Goal: Task Accomplishment & Management: Complete application form

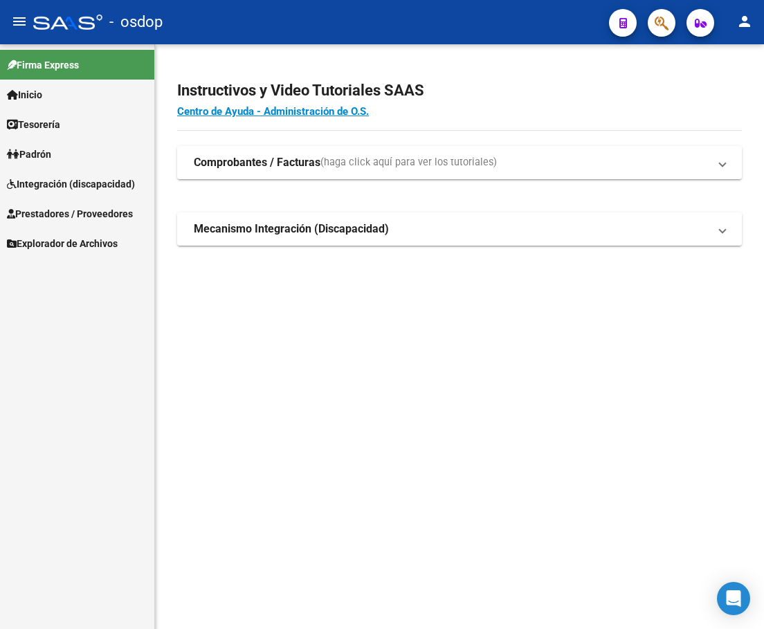
click at [127, 206] on span "Prestadores / Proveedores" at bounding box center [70, 213] width 126 height 15
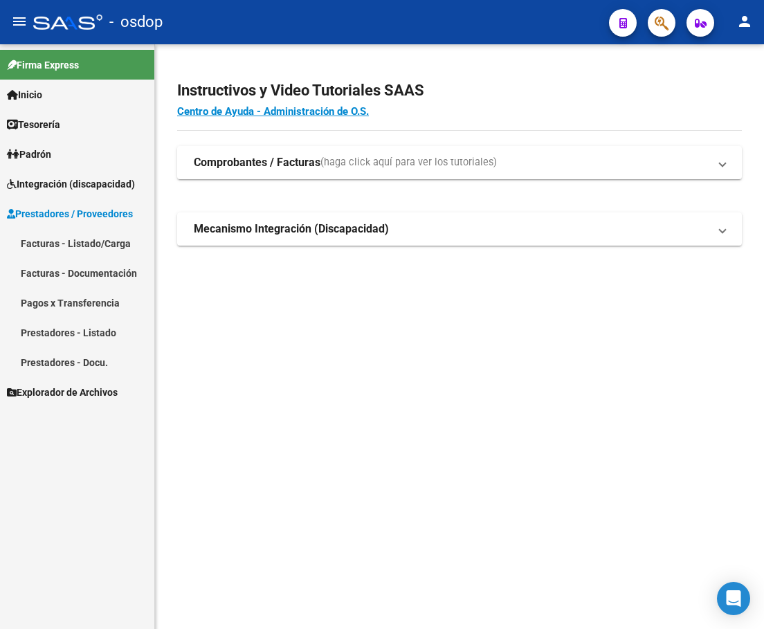
click at [102, 243] on link "Facturas - Listado/Carga" at bounding box center [77, 243] width 154 height 30
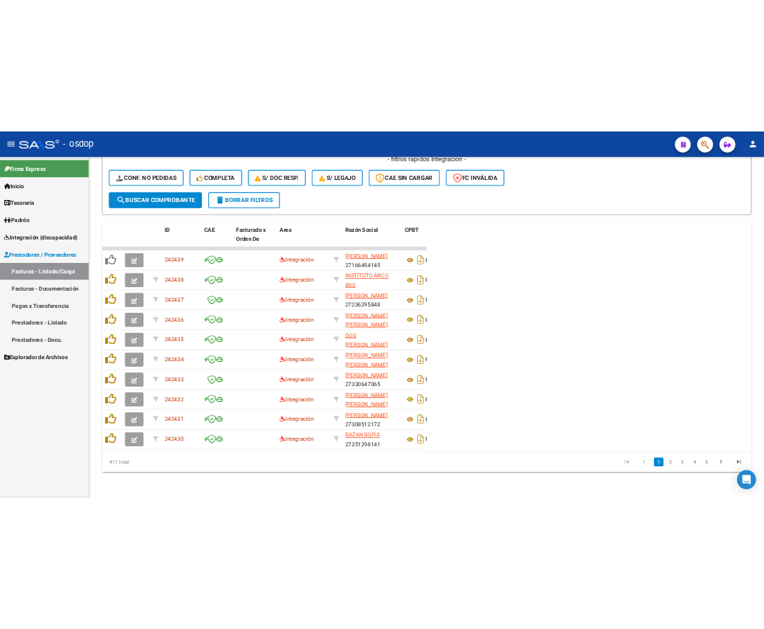
scroll to position [440, 0]
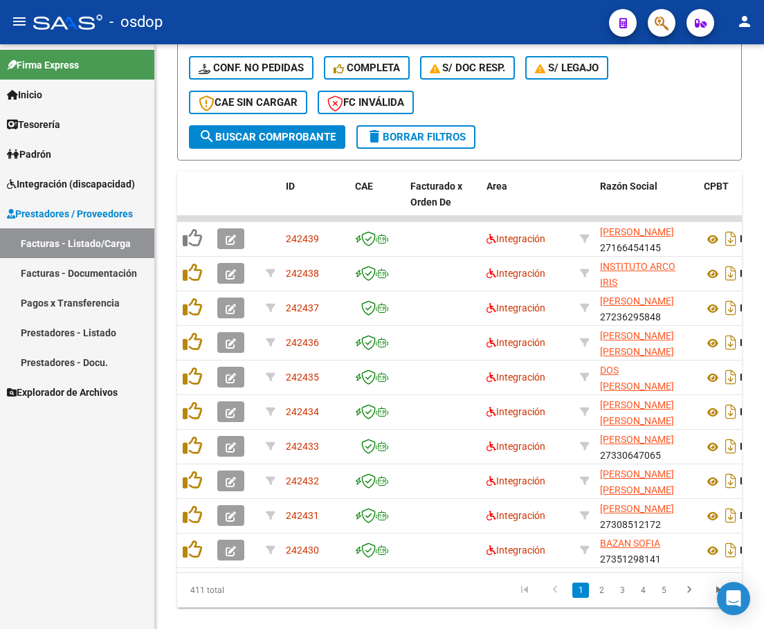
click at [88, 183] on span "Integración (discapacidad)" at bounding box center [71, 184] width 128 height 15
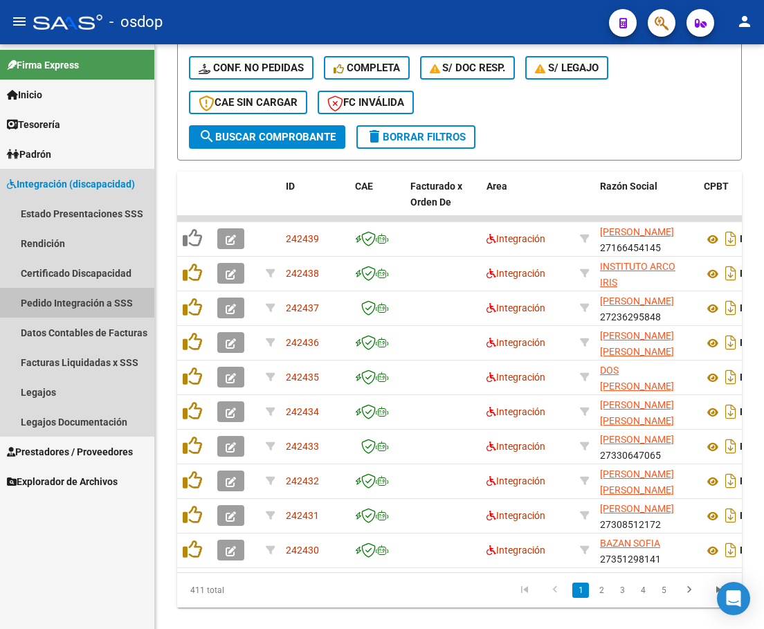
click at [102, 306] on link "Pedido Integración a SSS" at bounding box center [77, 303] width 154 height 30
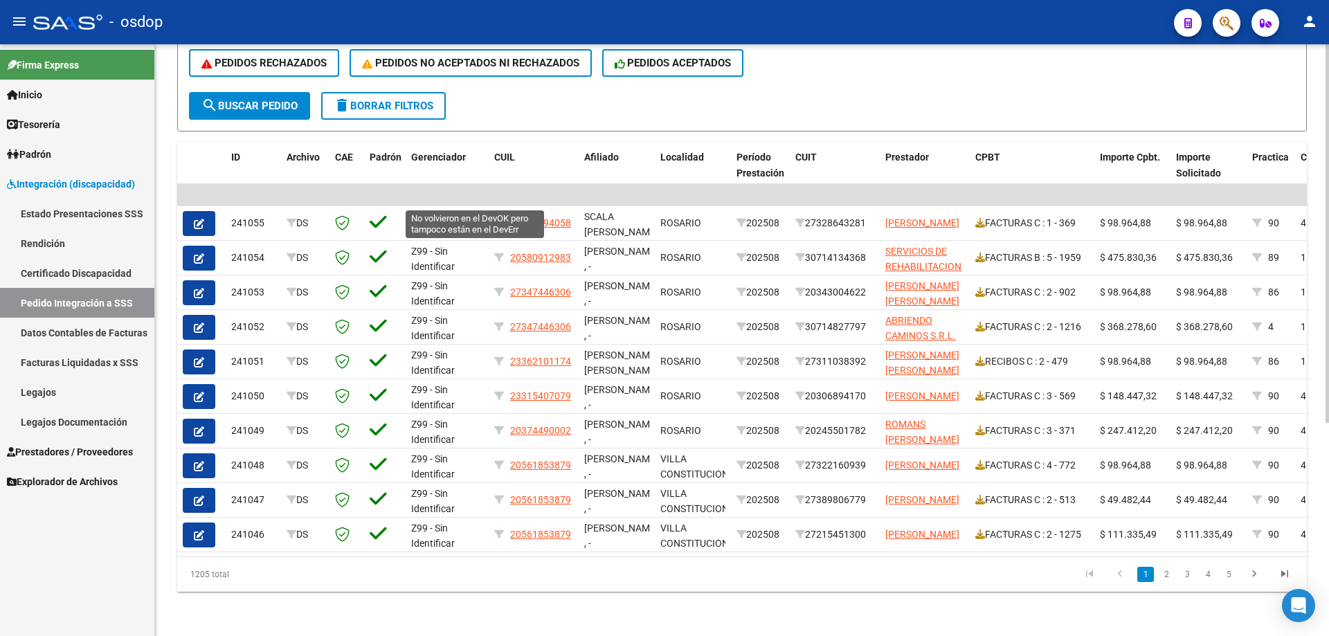
scroll to position [57, 0]
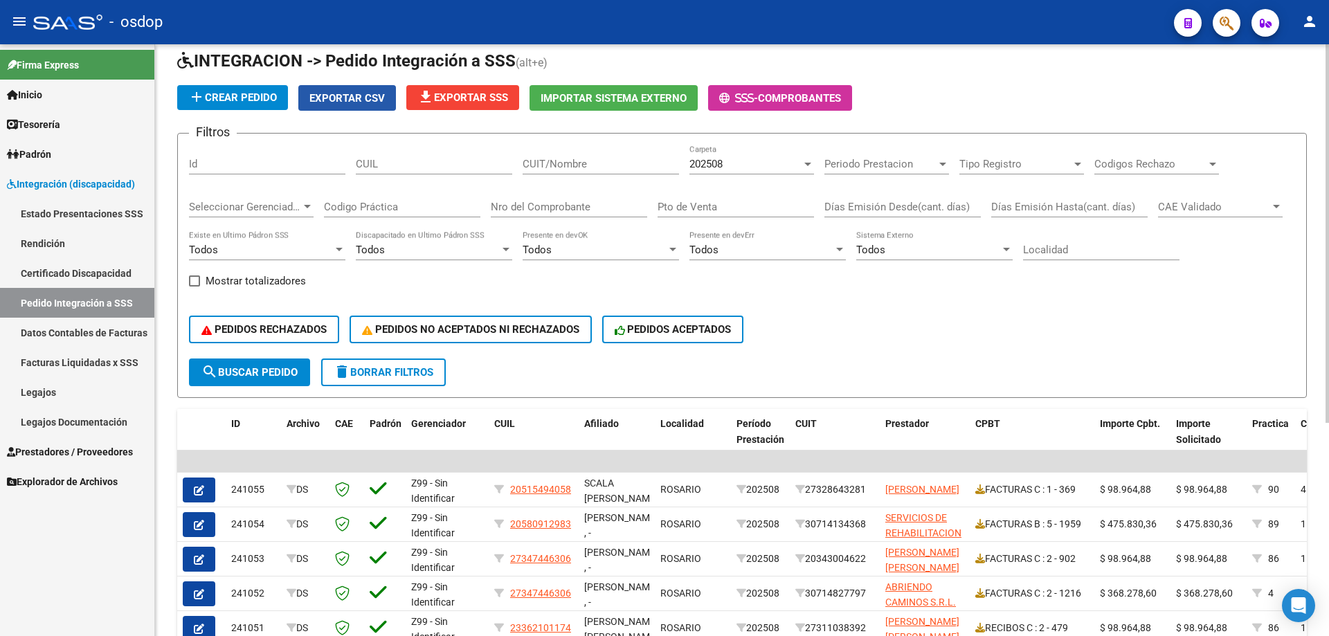
click at [345, 92] on span "Exportar CSV" at bounding box center [346, 98] width 75 height 12
drag, startPoint x: 533, startPoint y: 130, endPoint x: 575, endPoint y: 105, distance: 49.0
click at [575, 105] on app-list-header "INTEGRACION -> Pedido Integración a SSS (alt+e) add Crear Pedido Exportar CSV f…" at bounding box center [742, 224] width 1130 height 348
click at [70, 456] on span "Prestadores / Proveedores" at bounding box center [70, 451] width 126 height 15
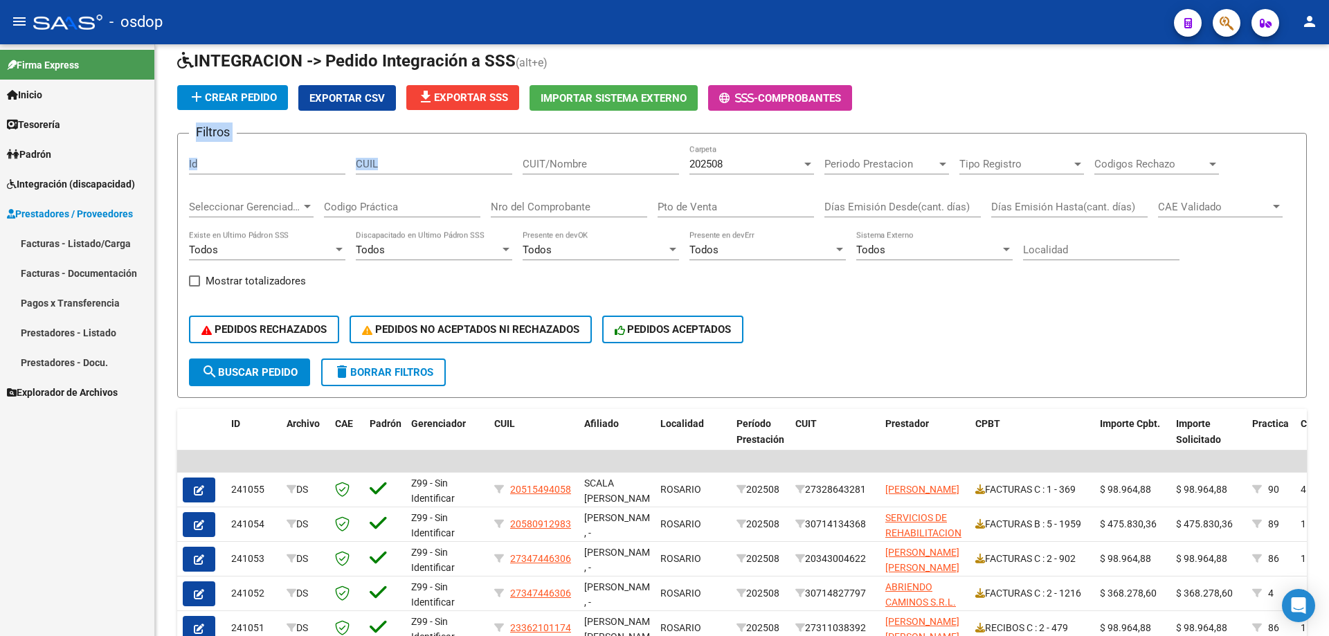
click at [102, 333] on link "Prestadores - Listado" at bounding box center [77, 333] width 154 height 30
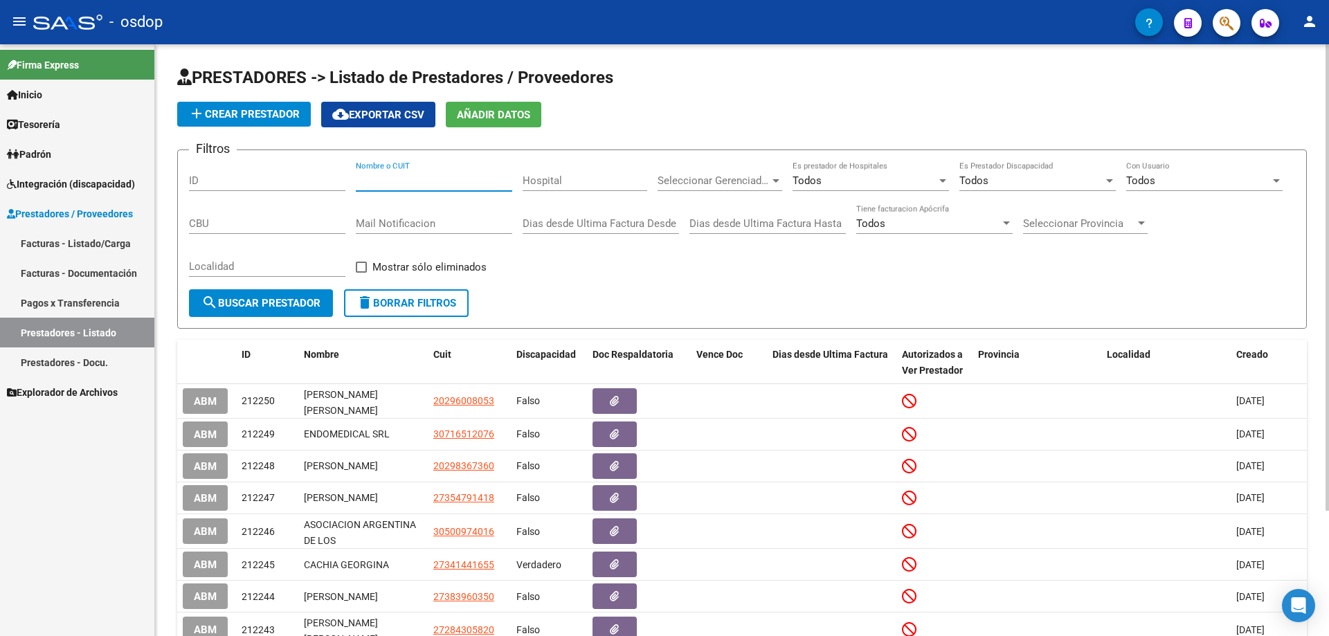
click at [401, 177] on input "Nombre o CUIT" at bounding box center [434, 180] width 156 height 12
paste input "33-71559950-9"
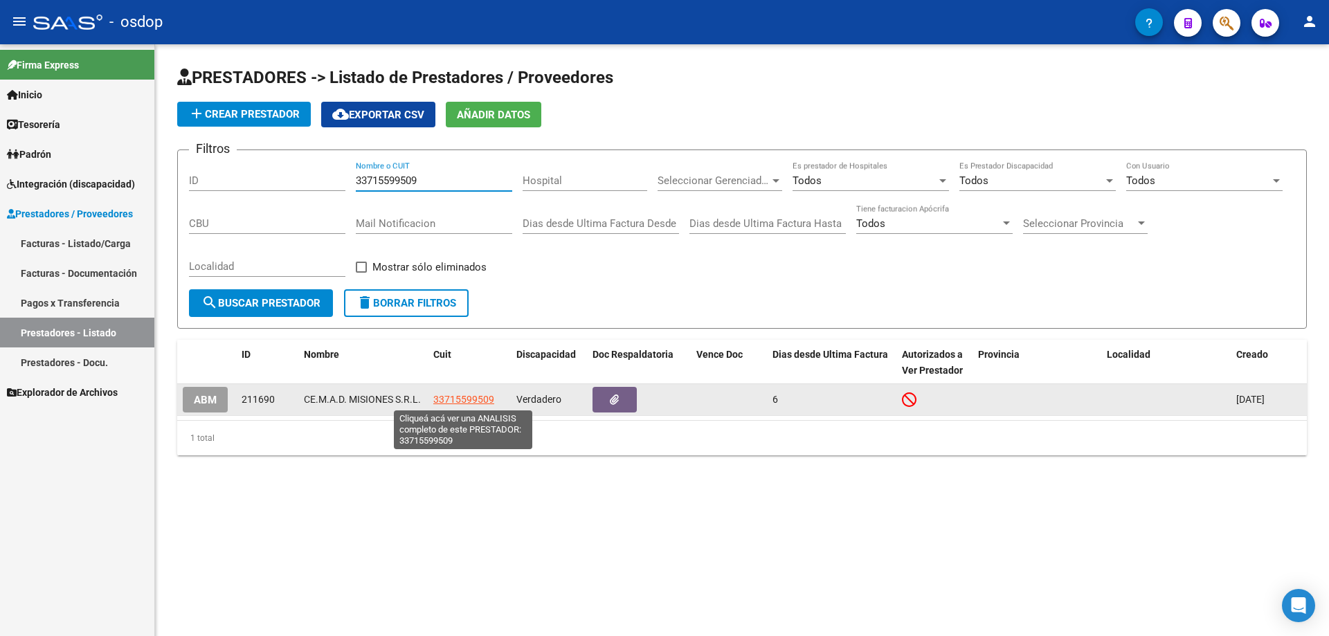
type input "33715599509"
click at [464, 397] on span "33715599509" at bounding box center [463, 399] width 61 height 11
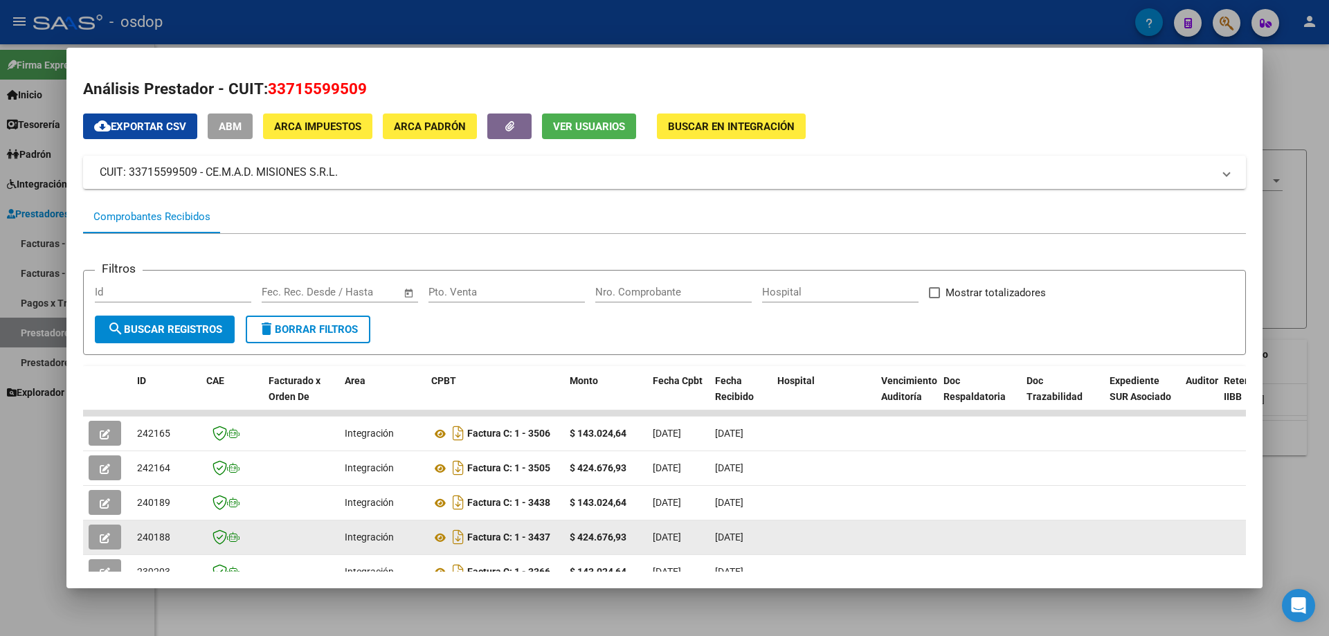
scroll to position [129, 0]
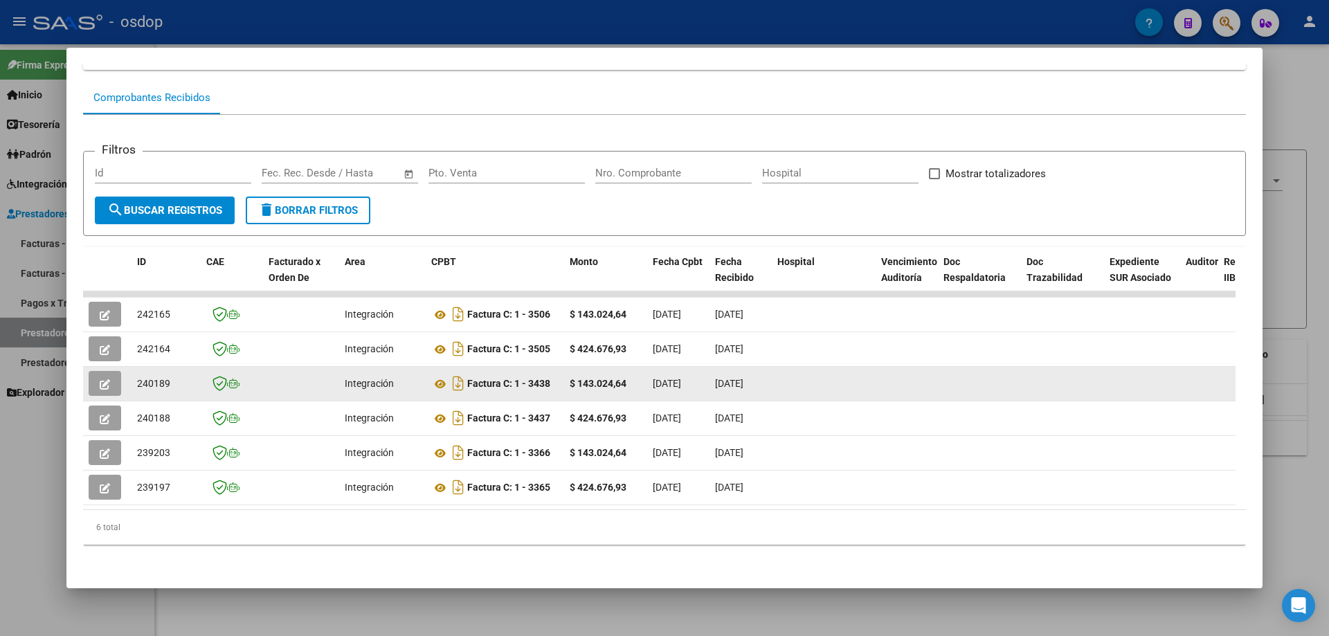
click at [102, 379] on icon "button" at bounding box center [105, 384] width 10 height 10
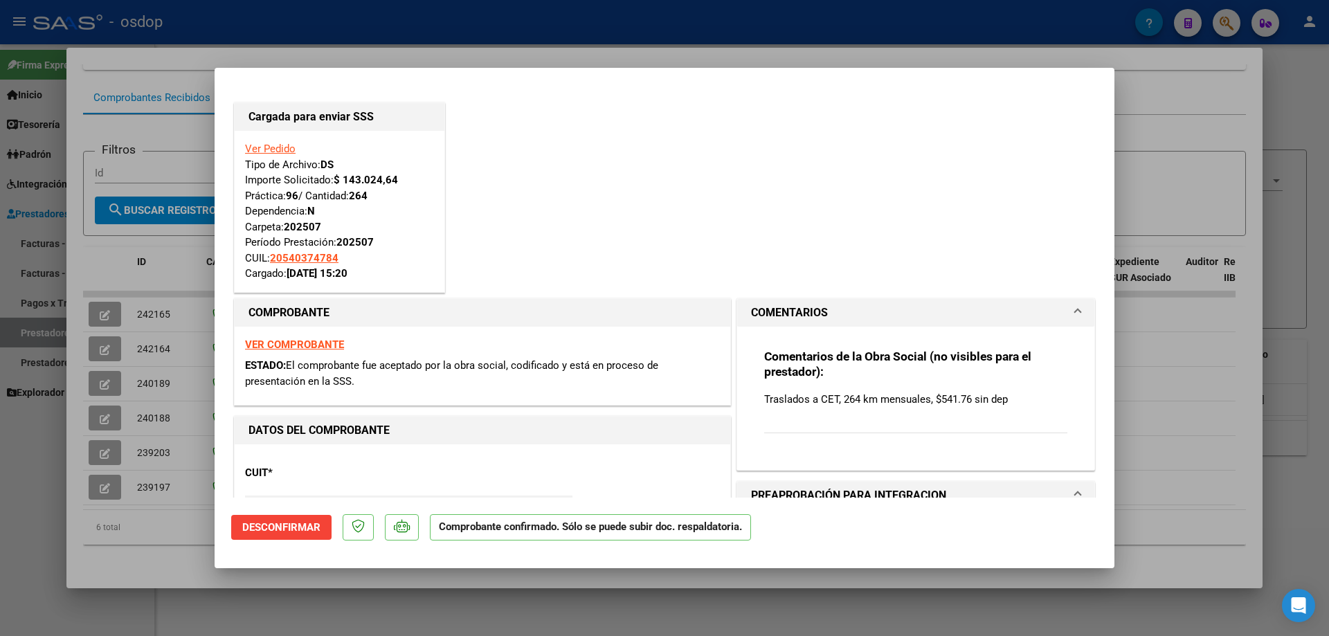
click at [186, 347] on div at bounding box center [664, 318] width 1329 height 636
type input "$ 0,00"
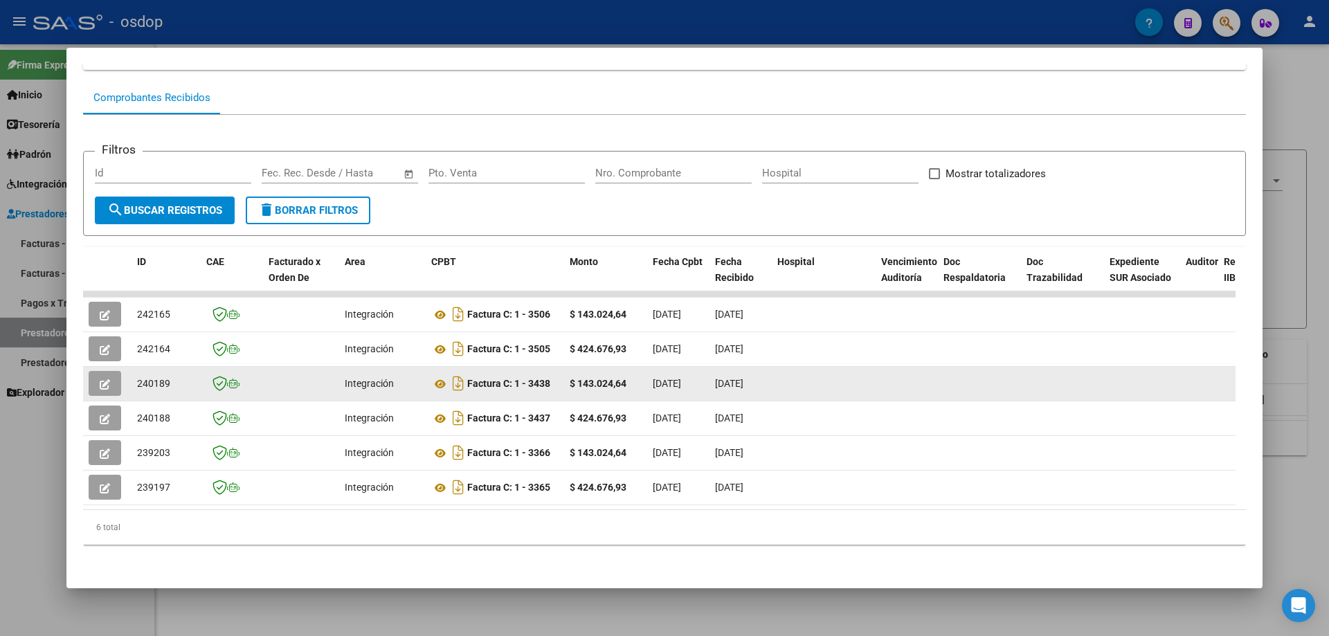
click at [206, 368] on datatable-body-cell at bounding box center [232, 384] width 62 height 34
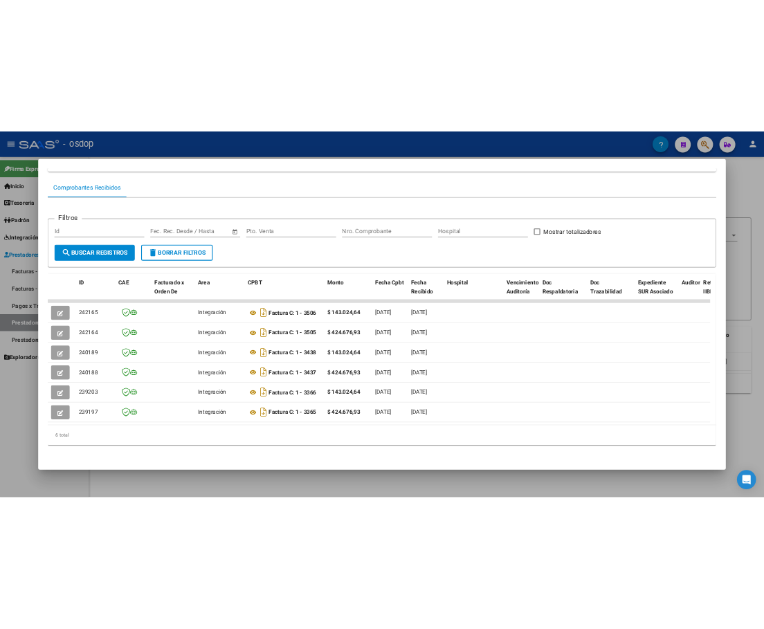
scroll to position [0, 0]
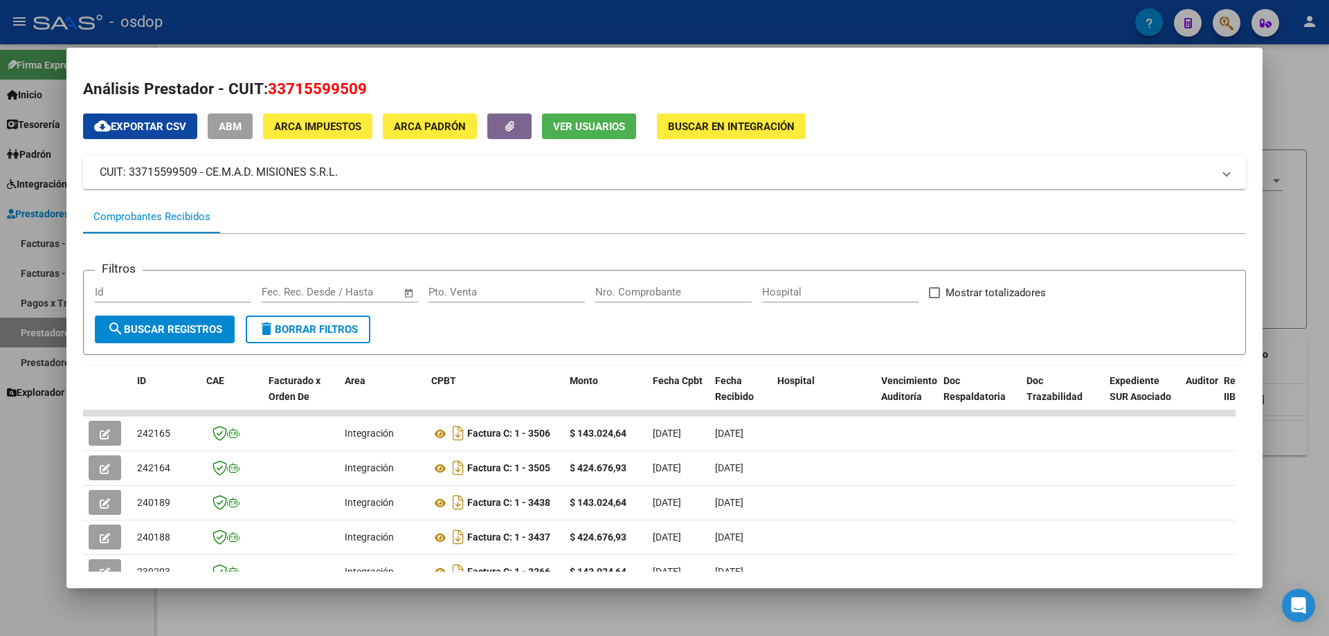
click at [318, 82] on span "33715599509" at bounding box center [317, 89] width 99 height 18
copy span "33715599509"
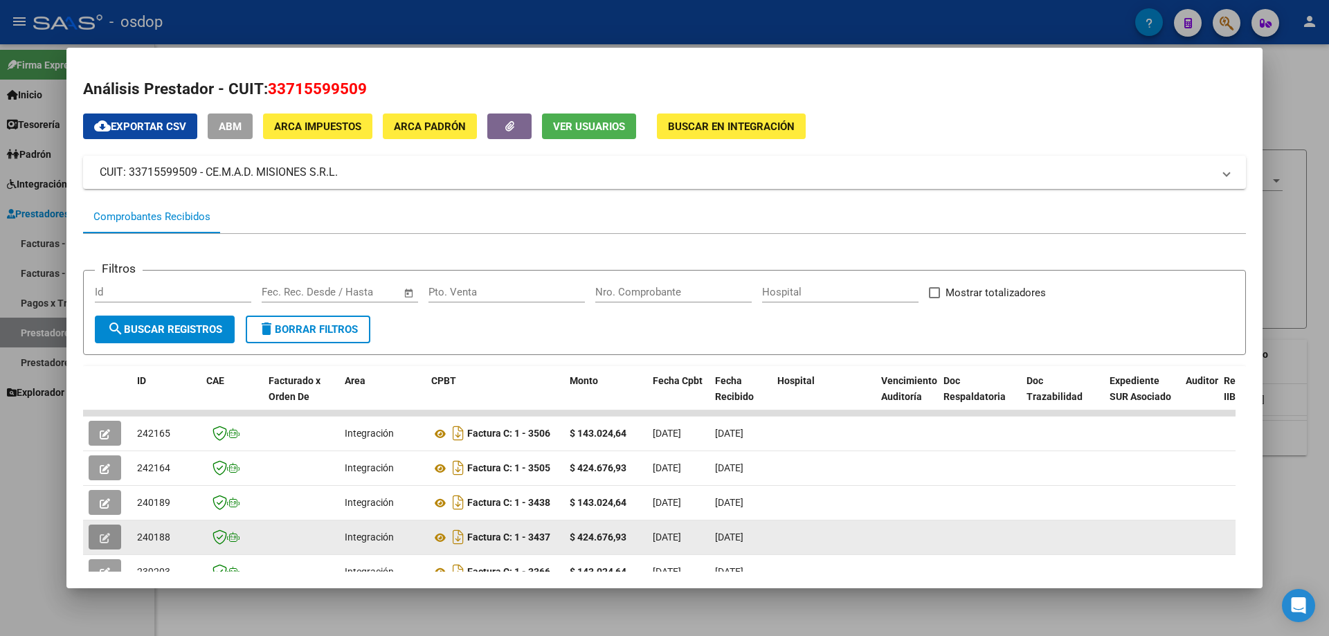
click at [112, 531] on button "button" at bounding box center [105, 537] width 33 height 25
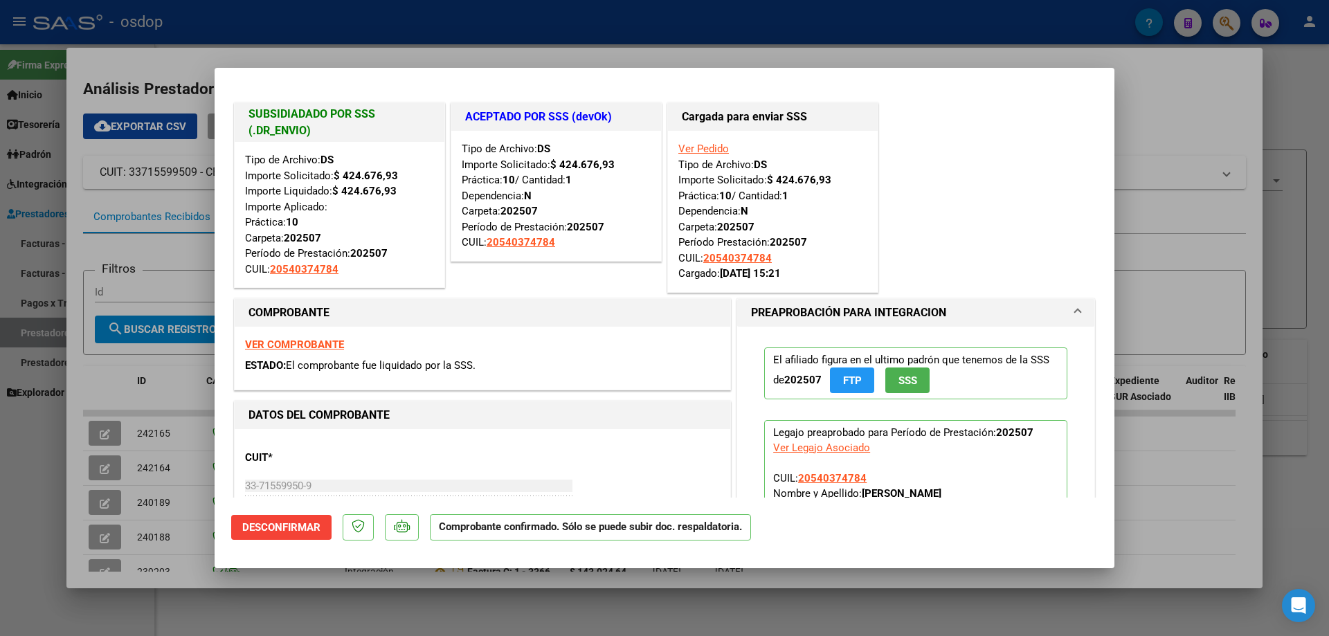
click at [557, 597] on div at bounding box center [664, 318] width 1329 height 636
type input "$ 0,00"
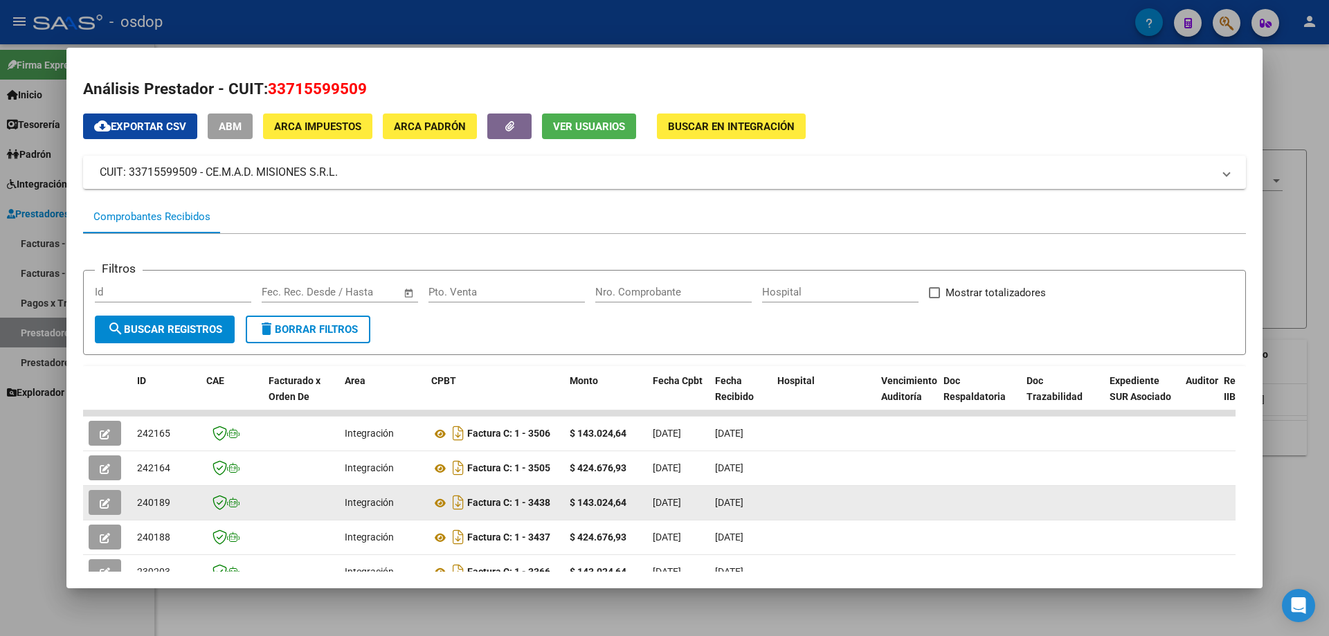
click at [106, 496] on span "button" at bounding box center [105, 502] width 10 height 12
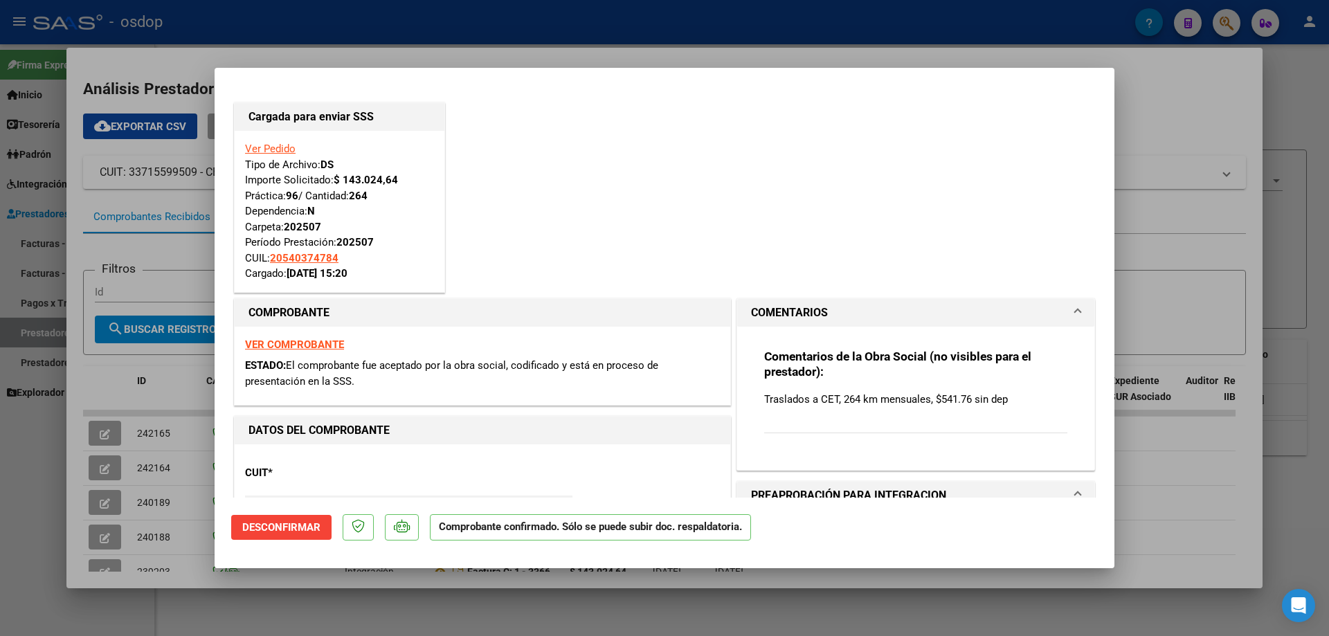
click at [587, 600] on div at bounding box center [664, 318] width 1329 height 636
type input "$ 0,00"
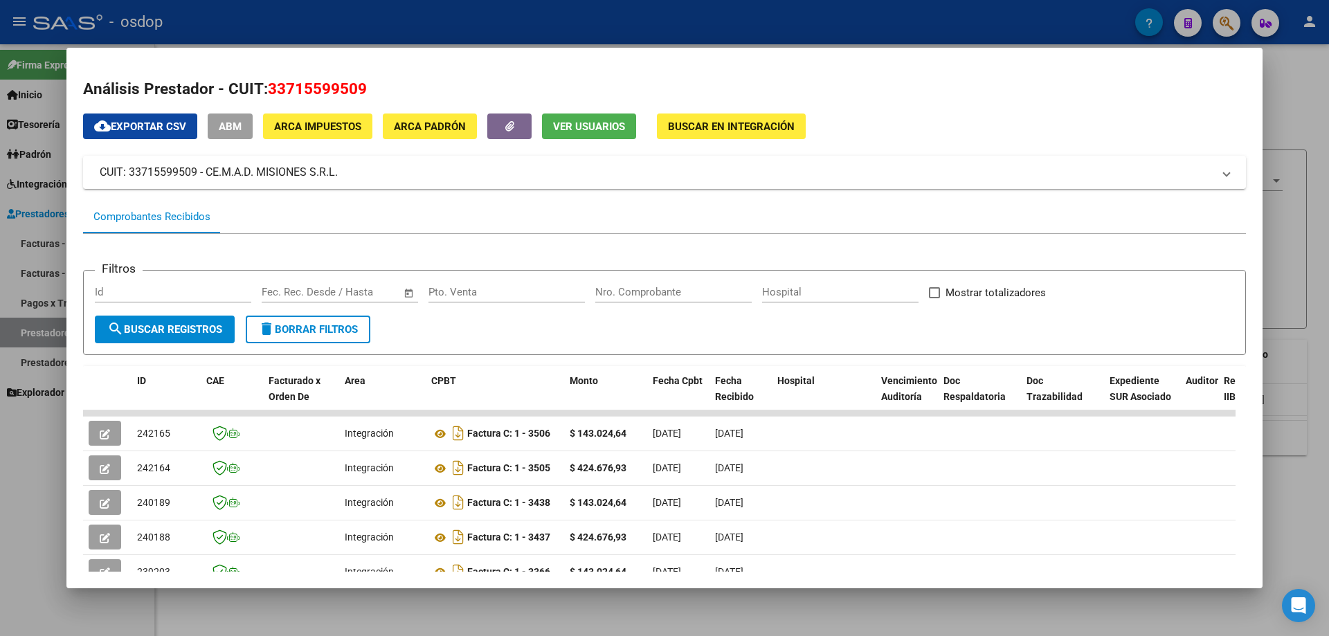
click at [592, 609] on div at bounding box center [664, 318] width 1329 height 636
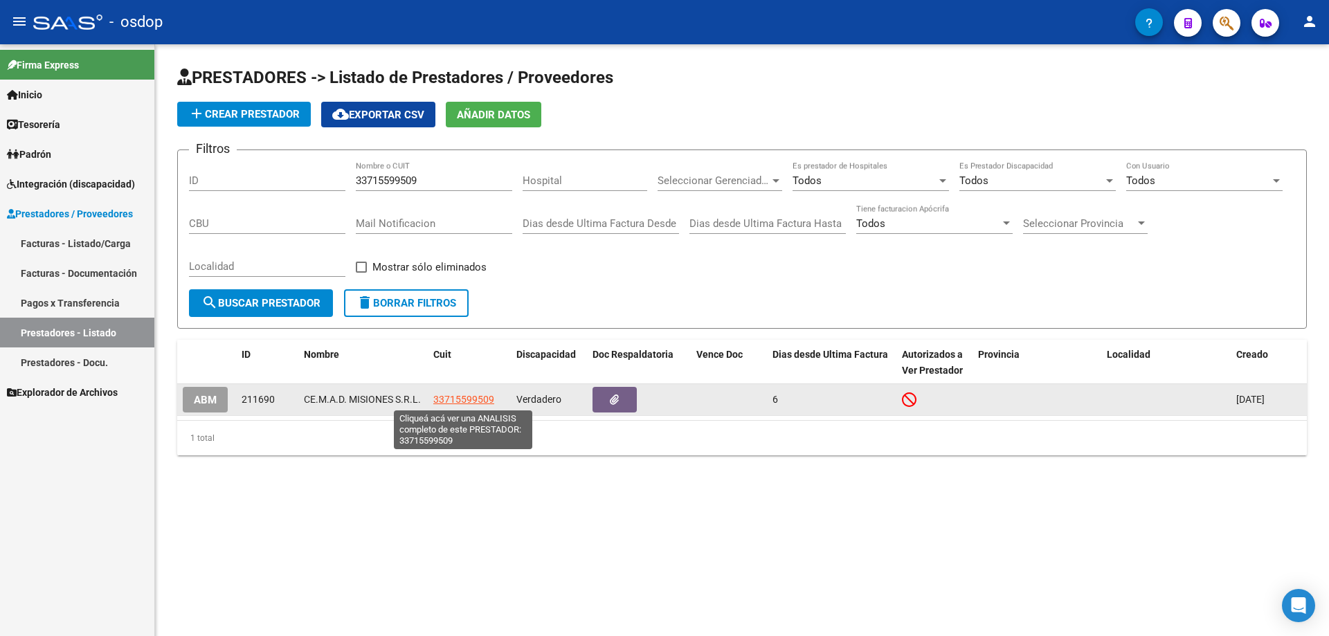
click at [444, 397] on span "33715599509" at bounding box center [463, 399] width 61 height 11
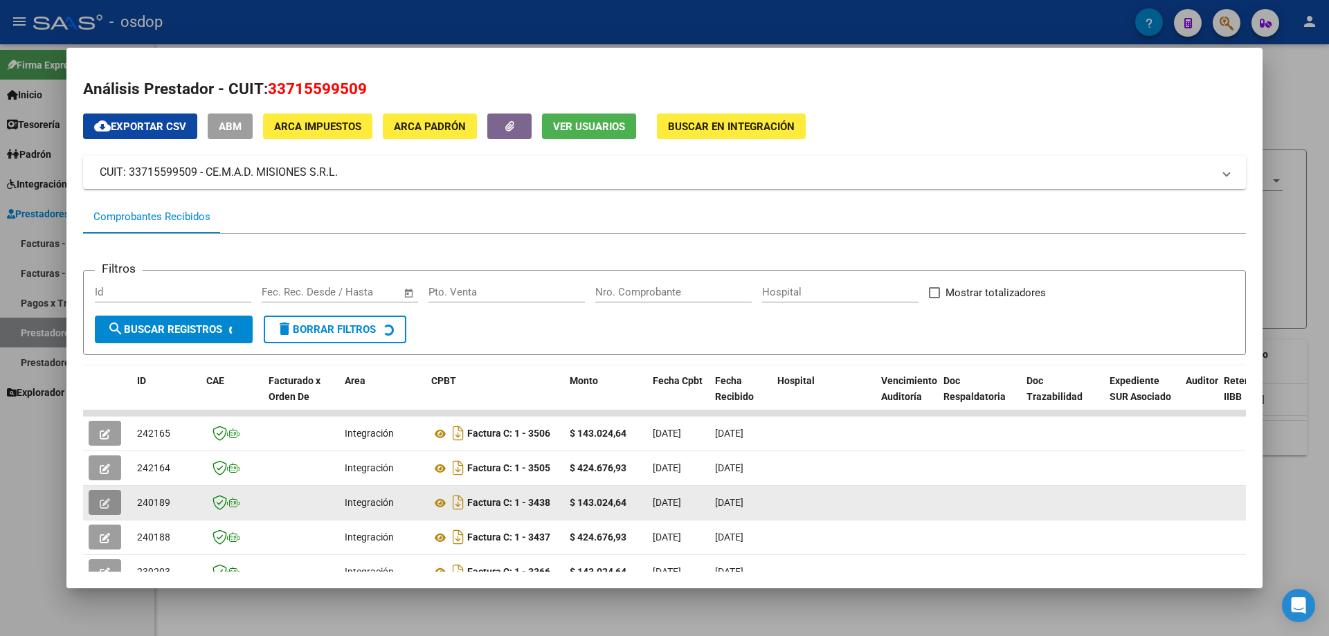
click at [107, 503] on icon "button" at bounding box center [105, 503] width 10 height 10
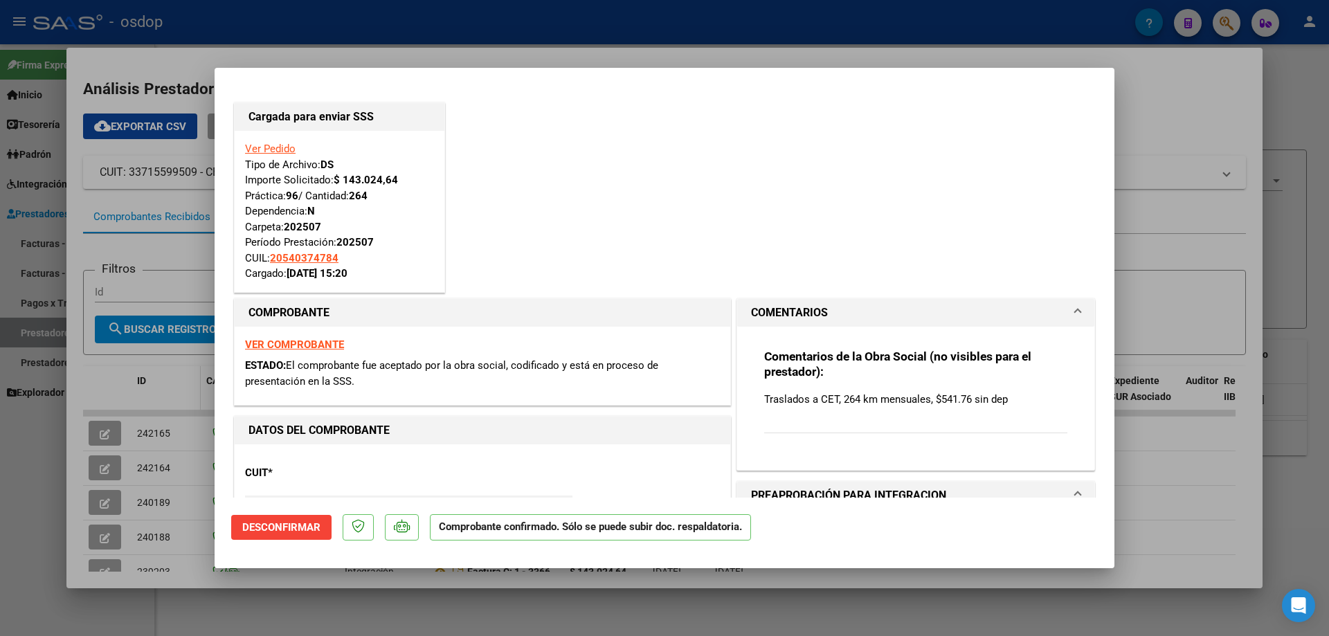
click at [156, 387] on div at bounding box center [664, 318] width 1329 height 636
type input "$ 0,00"
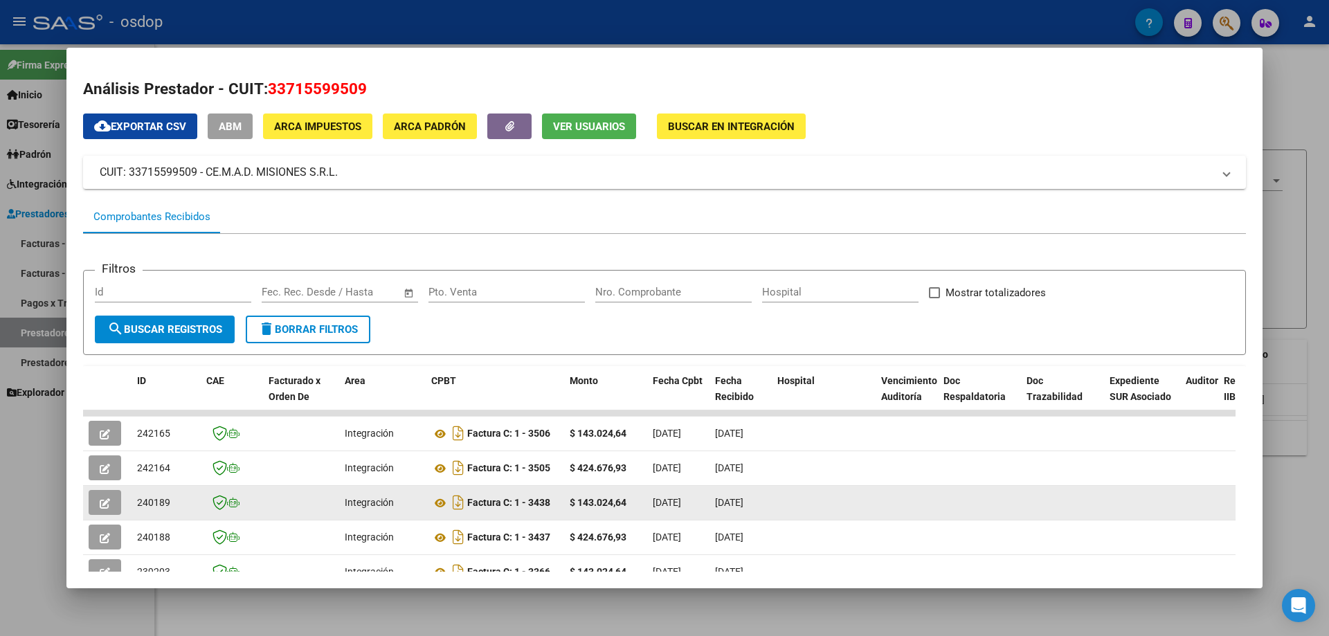
click at [101, 496] on span "button" at bounding box center [105, 502] width 10 height 12
